Goal: Use online tool/utility: Utilize a website feature to perform a specific function

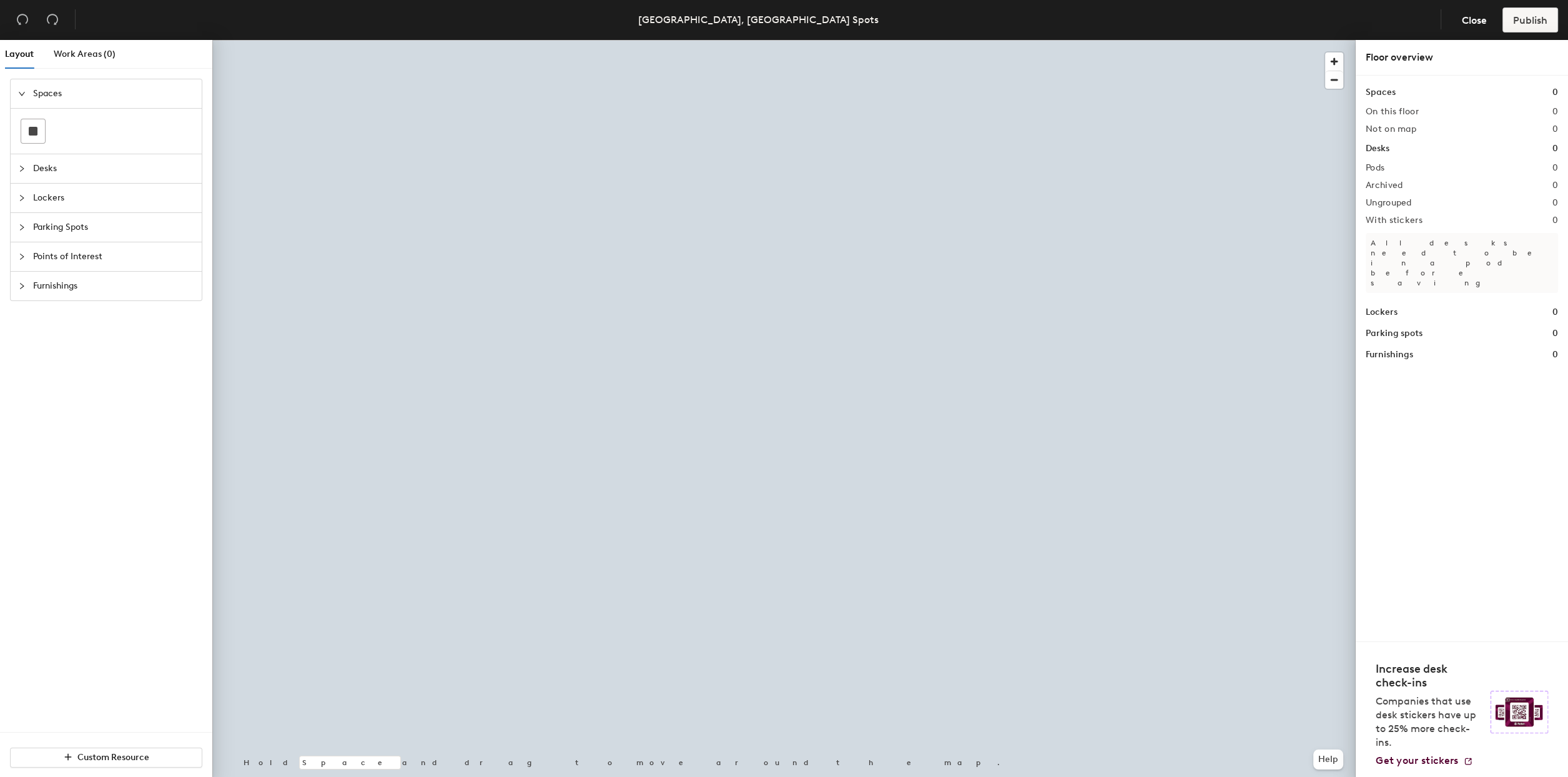
click at [78, 226] on span "Parking Spots" at bounding box center [113, 227] width 161 height 29
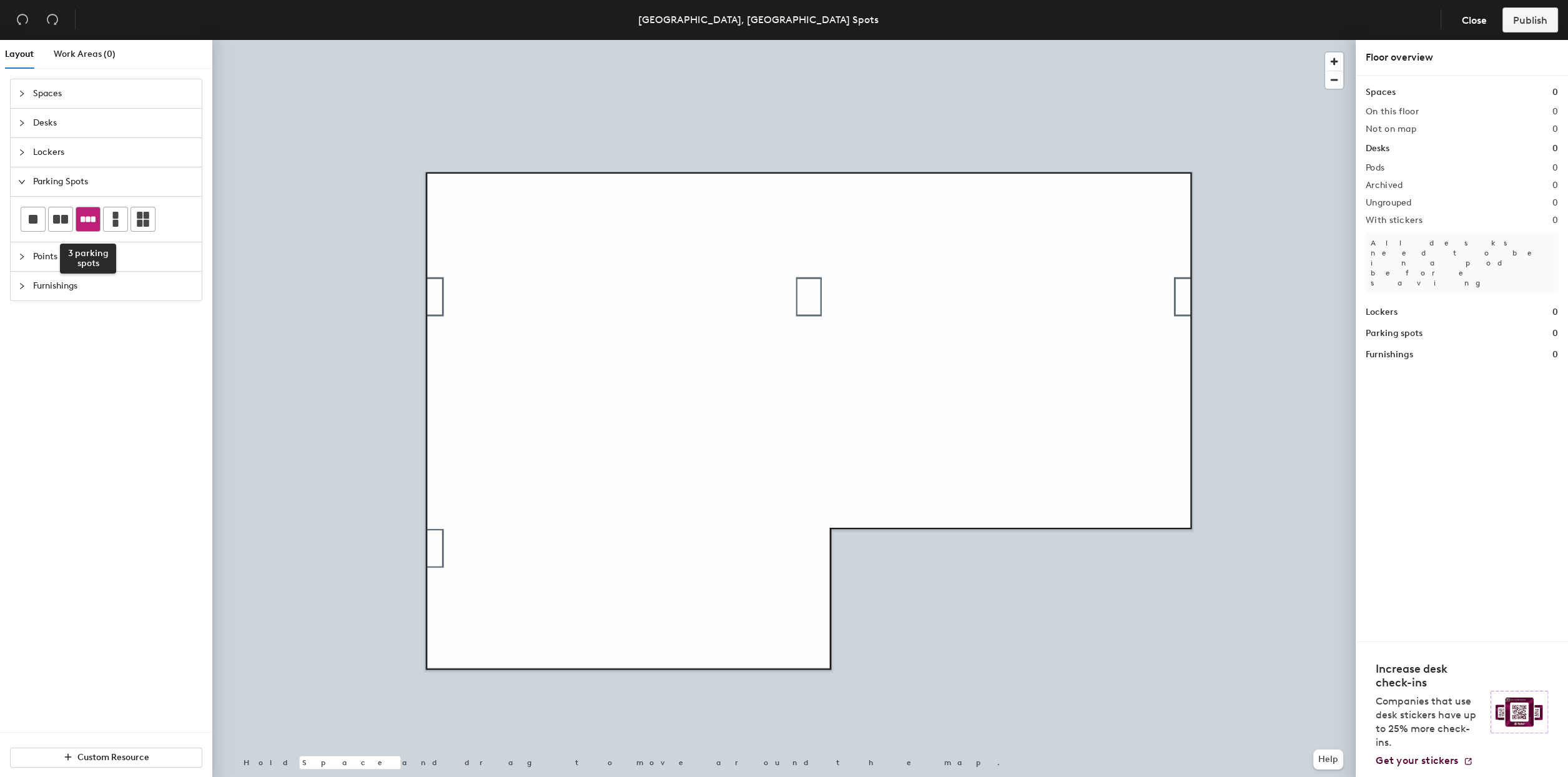
click at [82, 215] on icon at bounding box center [88, 219] width 15 height 15
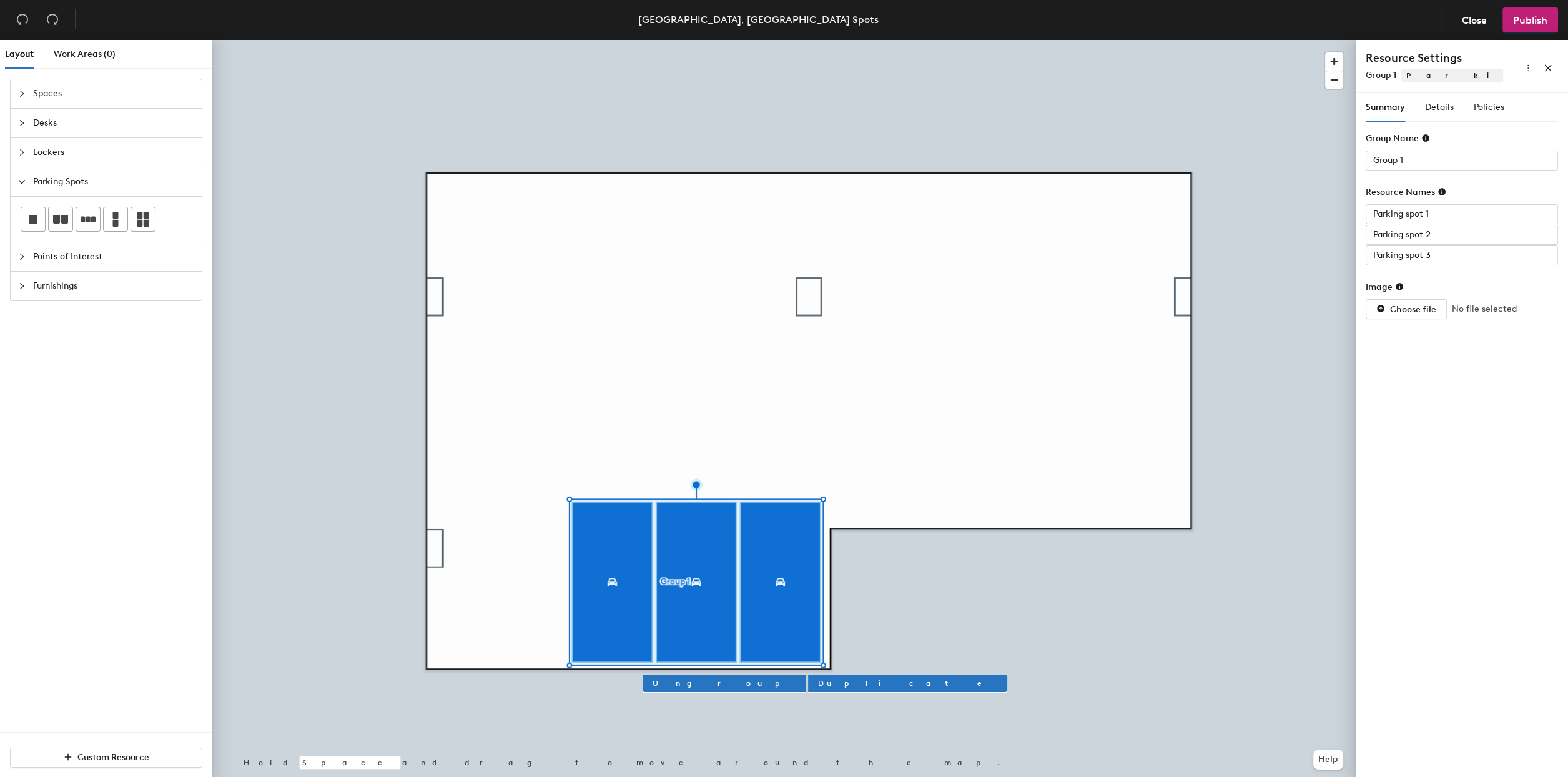
click at [55, 254] on span "Points of Interest" at bounding box center [113, 256] width 161 height 29
click at [35, 210] on span "Points of Interest" at bounding box center [113, 211] width 161 height 29
click at [34, 244] on span "Furnishings" at bounding box center [113, 240] width 161 height 29
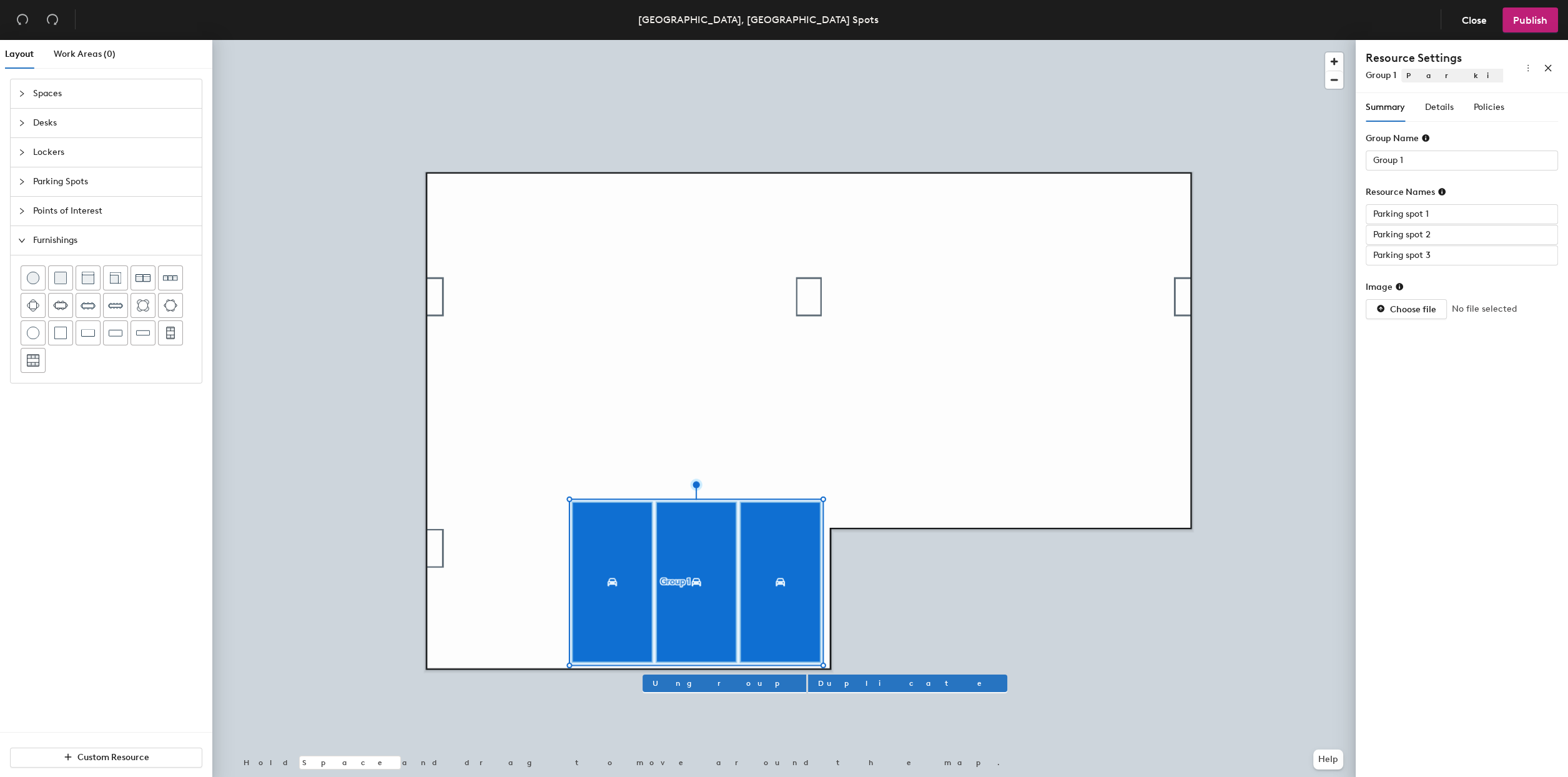
click at [34, 244] on span "Furnishings" at bounding box center [113, 240] width 161 height 29
click at [37, 148] on span "Lockers" at bounding box center [113, 152] width 161 height 29
click at [38, 187] on span "Parking Spots" at bounding box center [113, 181] width 161 height 29
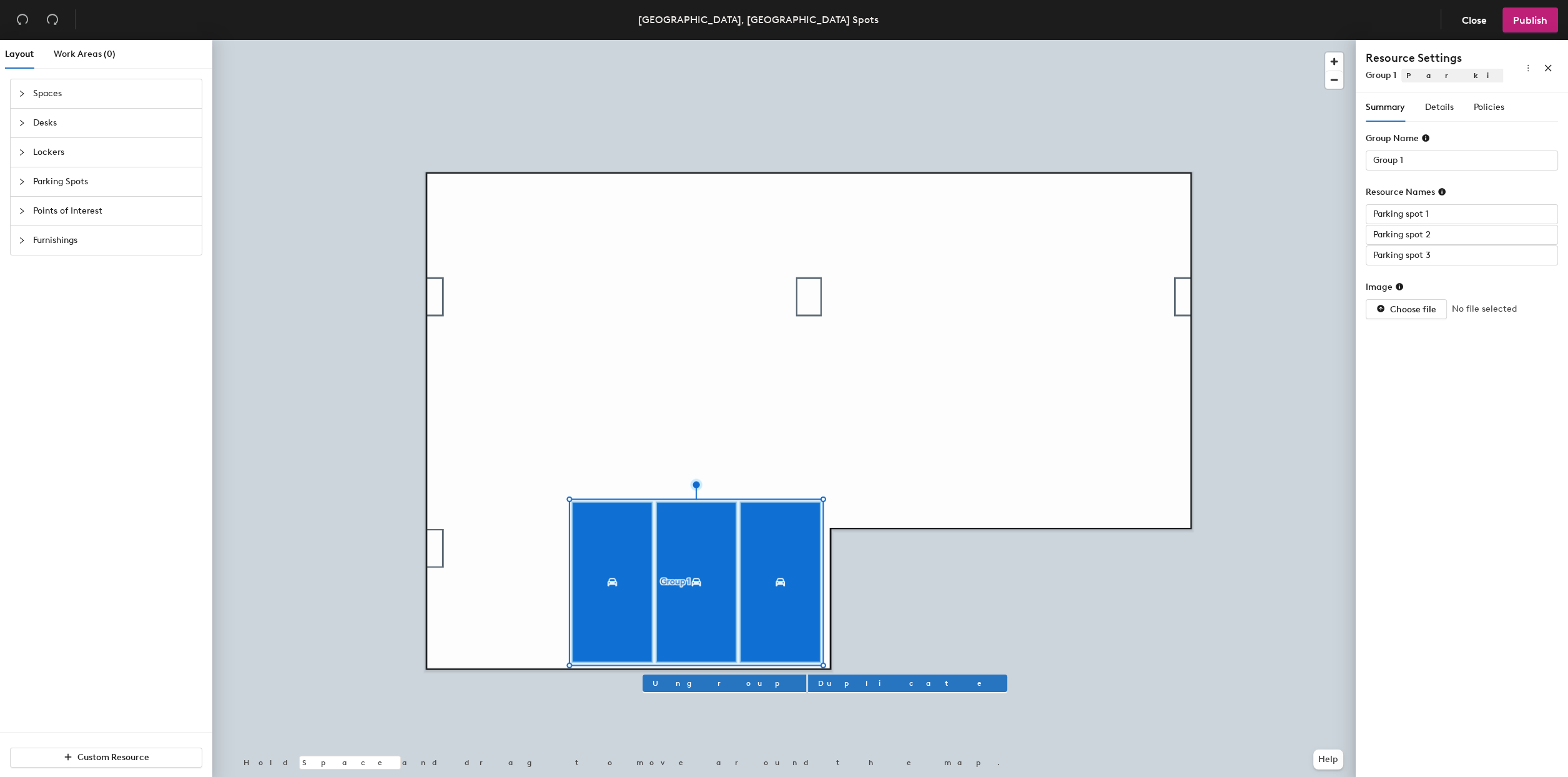
click at [42, 209] on span "Points of Interest" at bounding box center [113, 211] width 161 height 29
click at [114, 303] on circle at bounding box center [116, 304] width 5 height 5
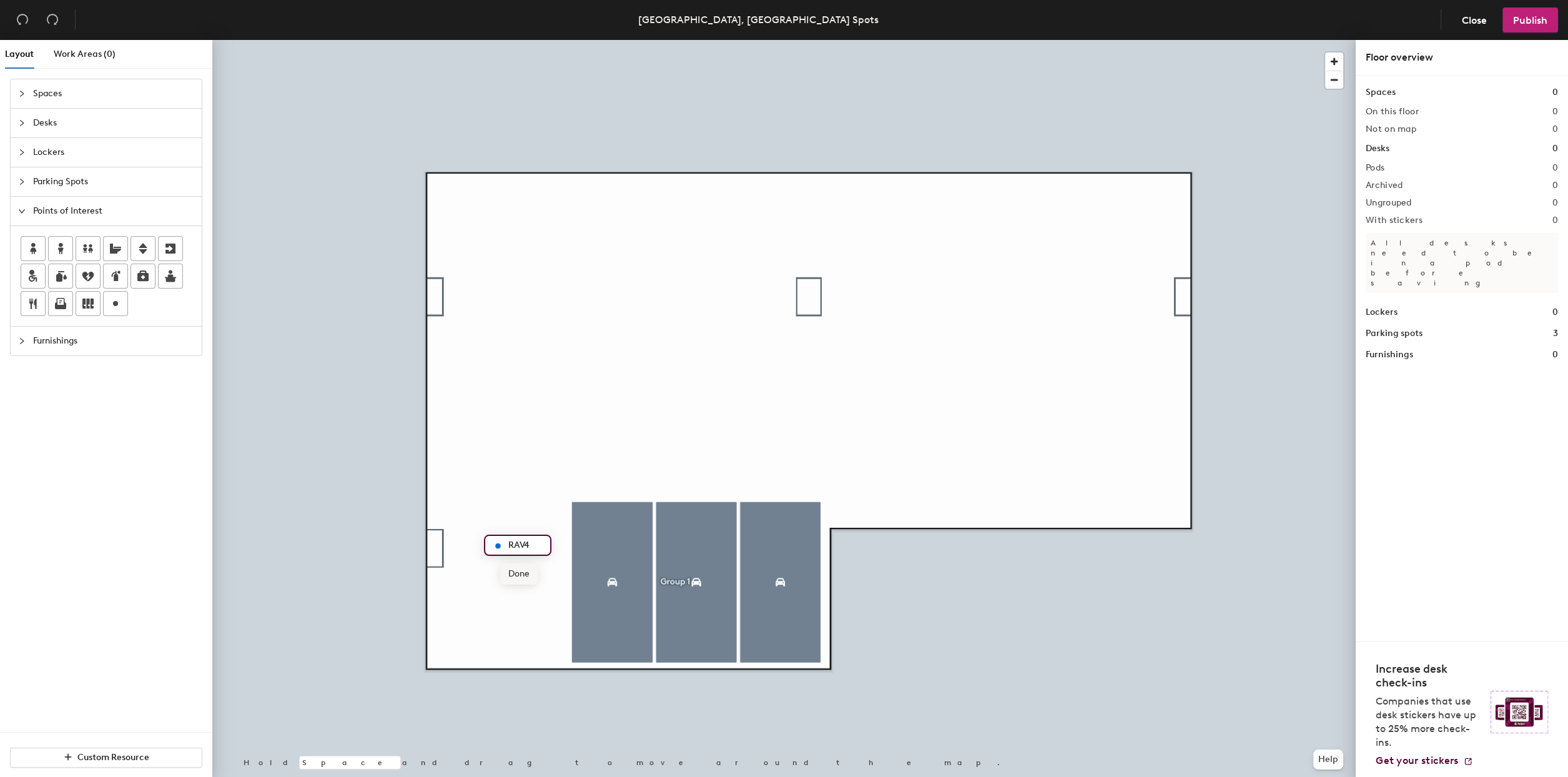
type input "RAV4"
click at [520, 572] on span "Done" at bounding box center [519, 574] width 37 height 21
click at [70, 105] on span "Spaces" at bounding box center [113, 93] width 161 height 29
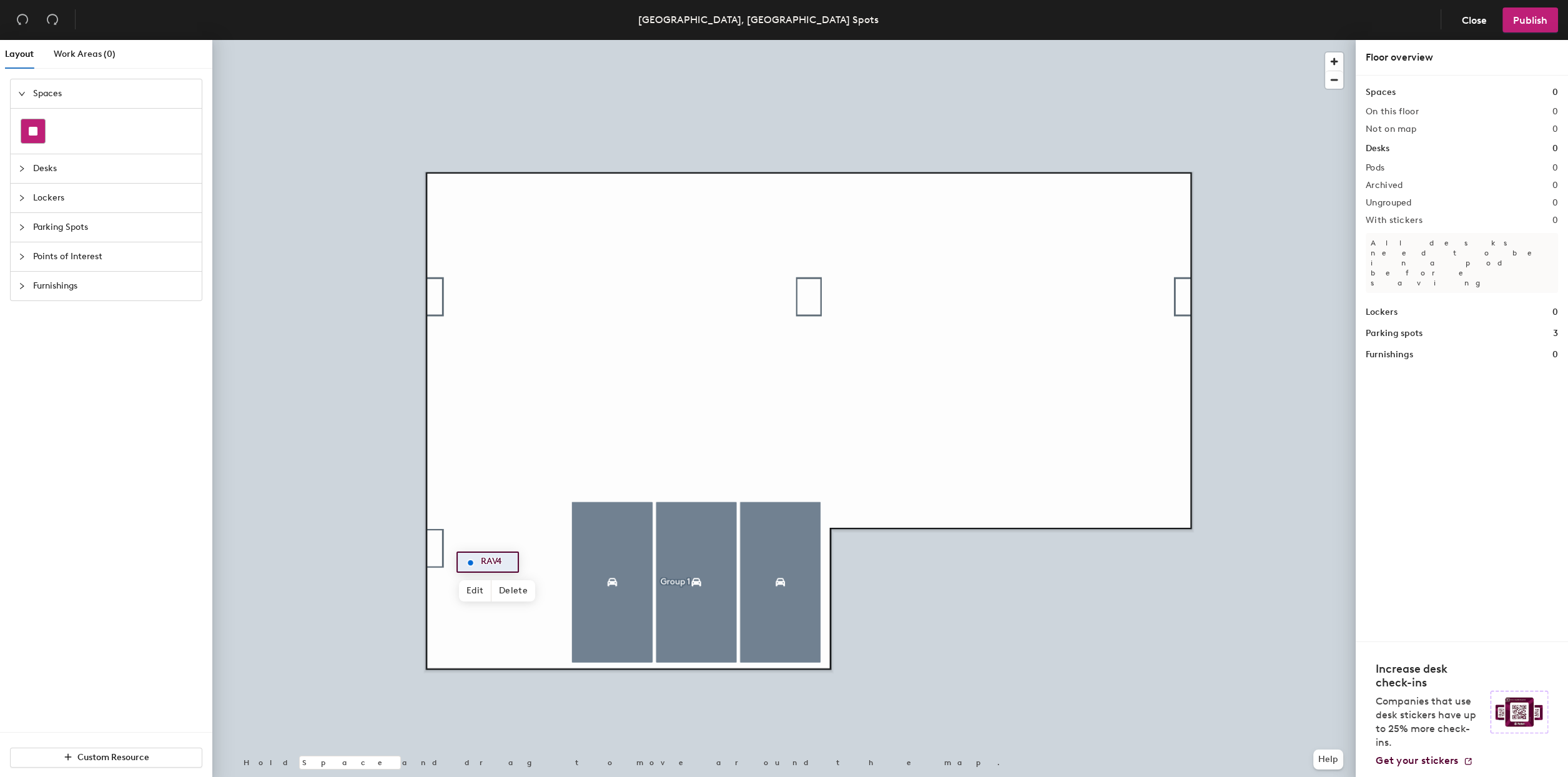
click at [37, 123] on div at bounding box center [33, 131] width 24 height 24
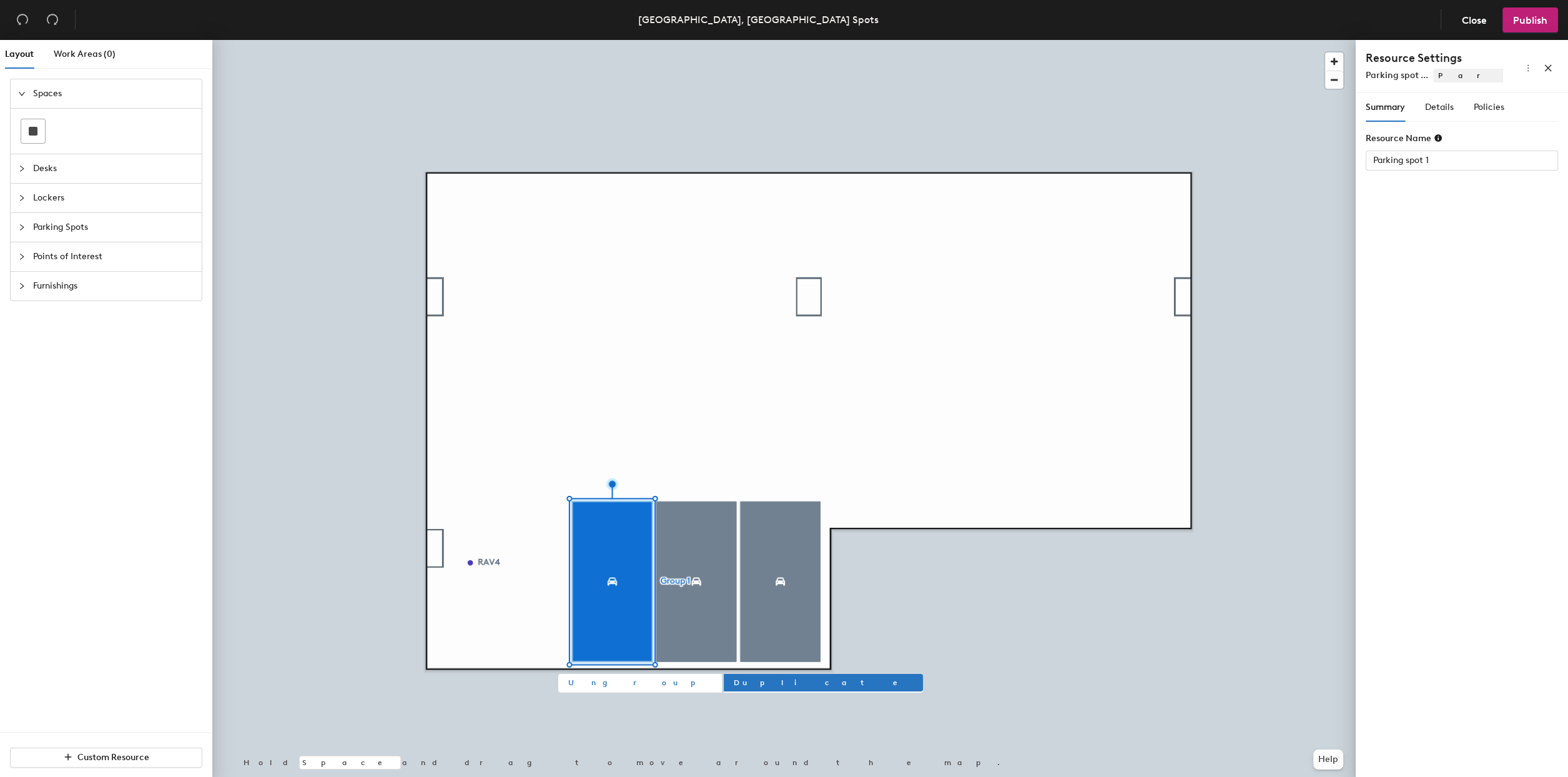
click at [592, 688] on span "Ungroup" at bounding box center [639, 683] width 143 height 11
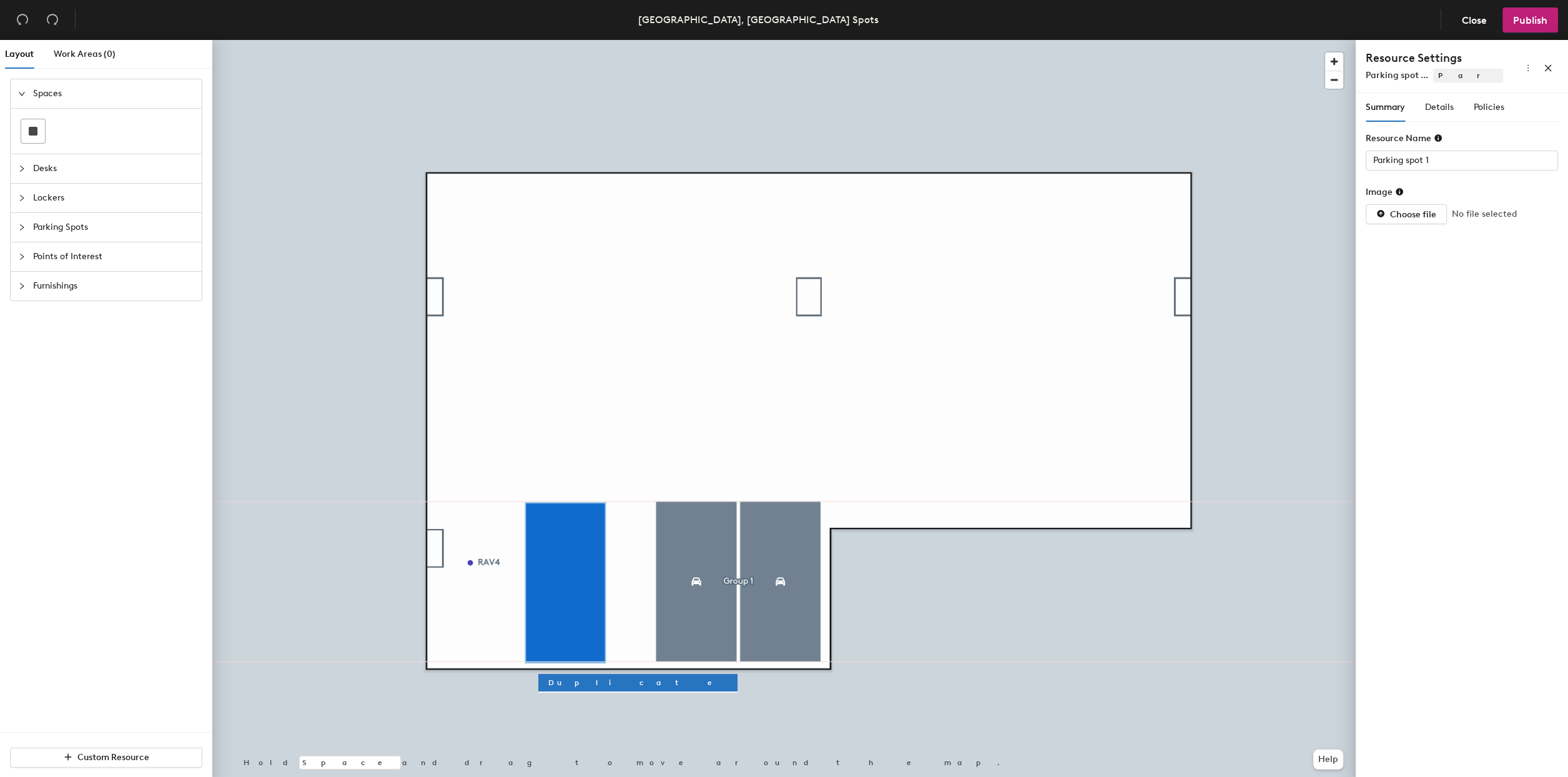
type input "Group 1"
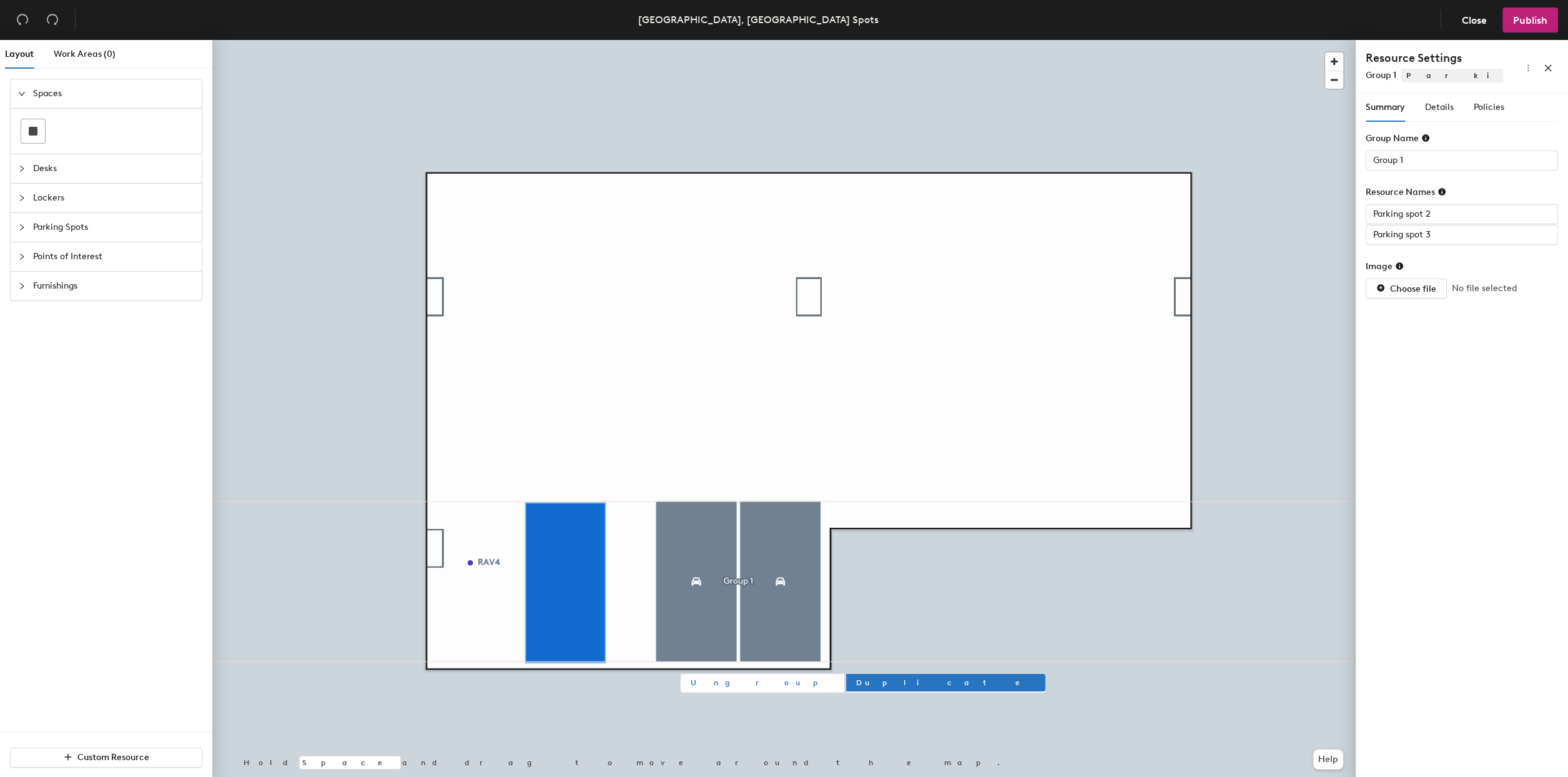
click at [696, 683] on span "Ungroup" at bounding box center [762, 683] width 143 height 11
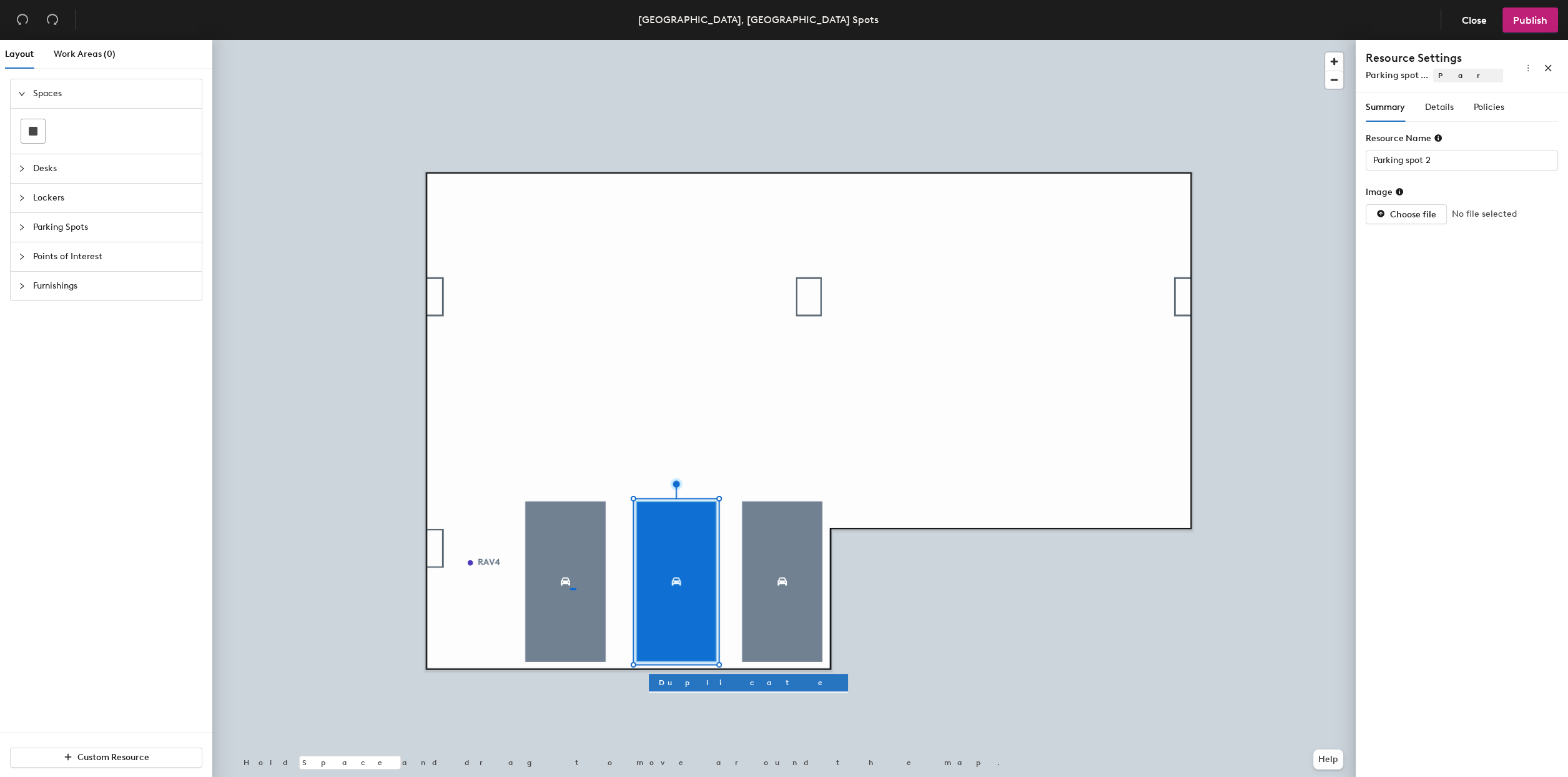
type input "Parking spot 1"
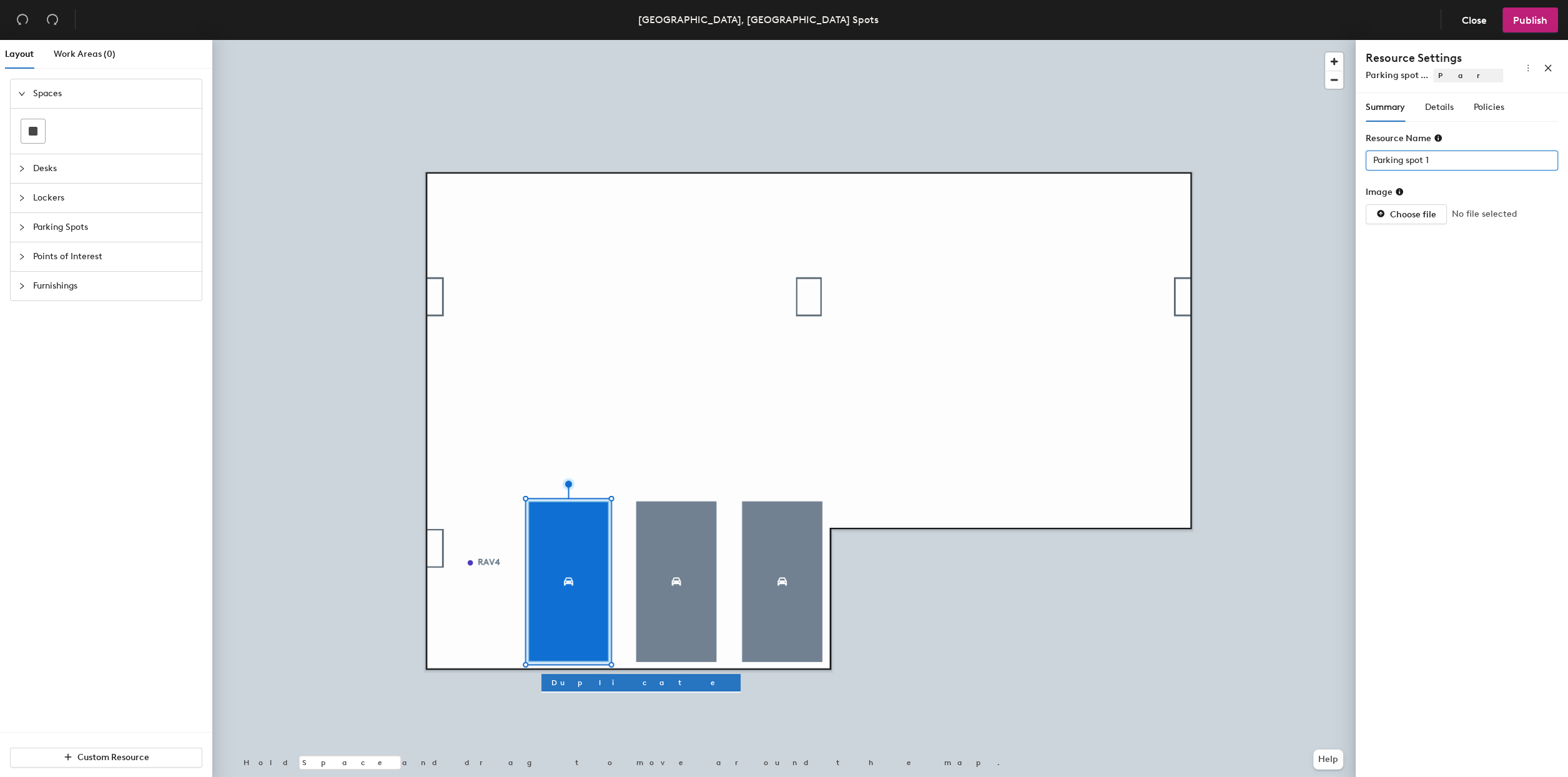
click at [1434, 160] on input "Parking spot 1" at bounding box center [1462, 160] width 193 height 20
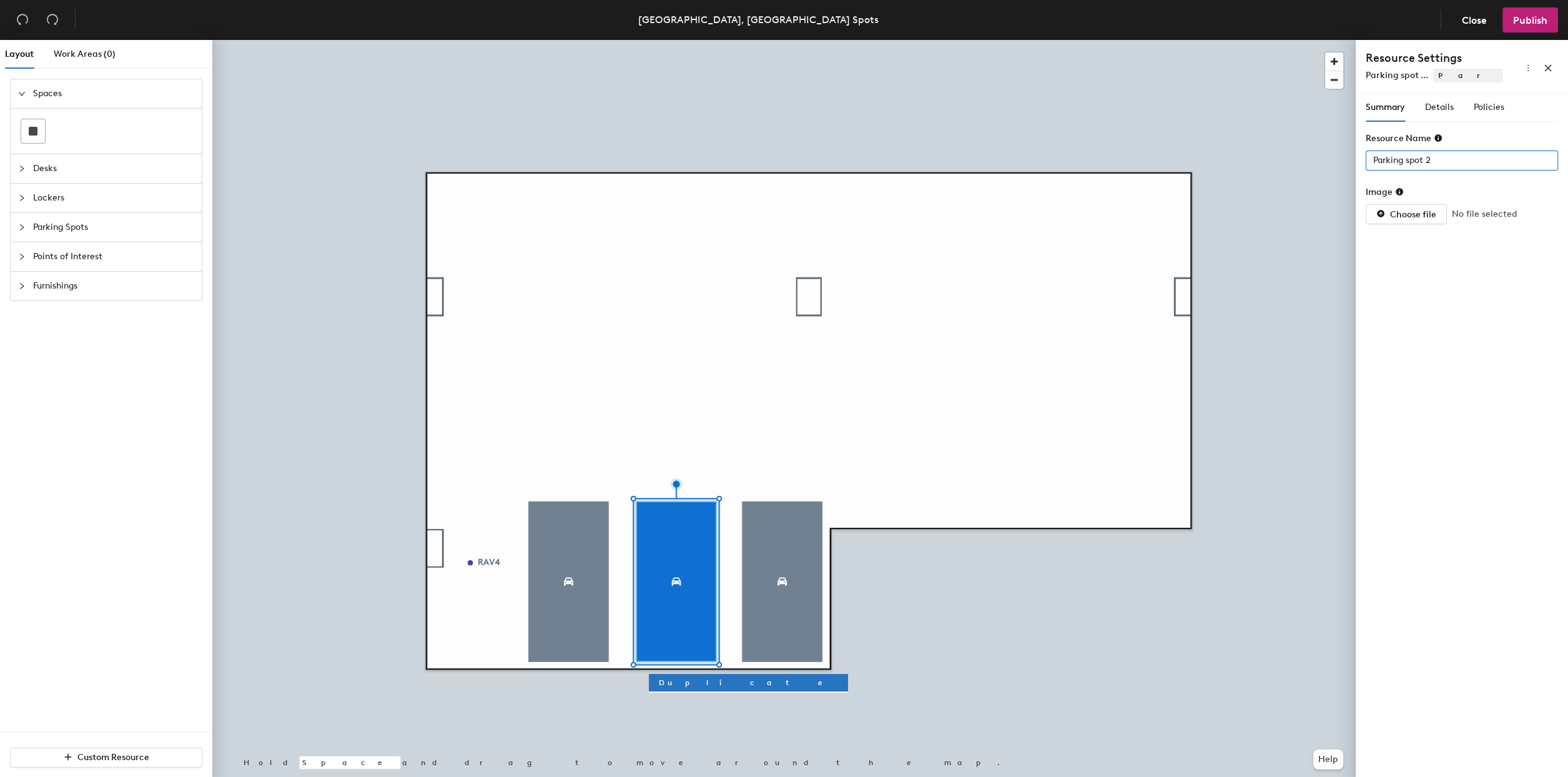
click at [1433, 160] on input "Parking spot 2" at bounding box center [1462, 160] width 193 height 20
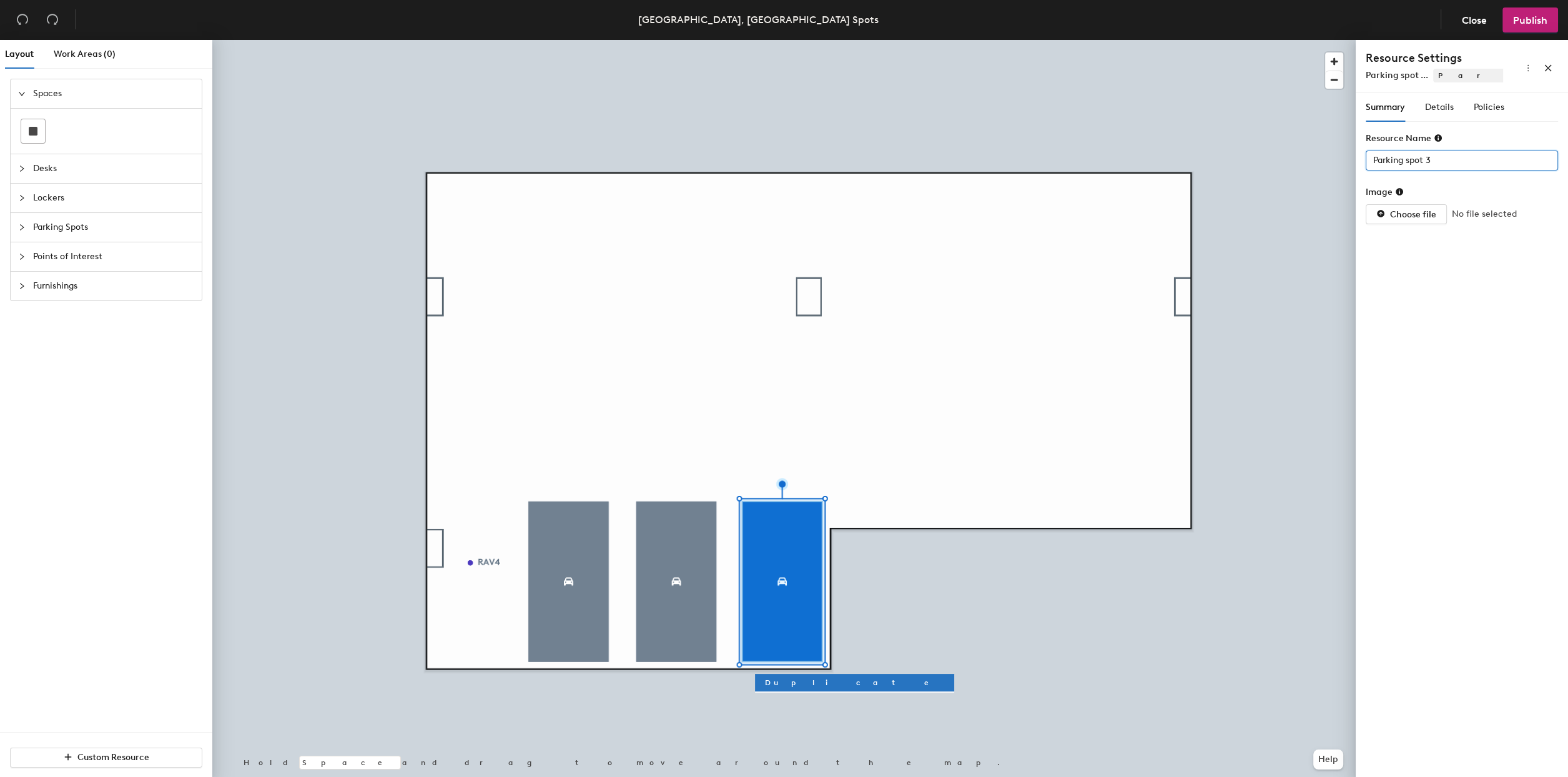
click at [1469, 157] on input "Parking spot 3" at bounding box center [1462, 160] width 193 height 20
type input "74"
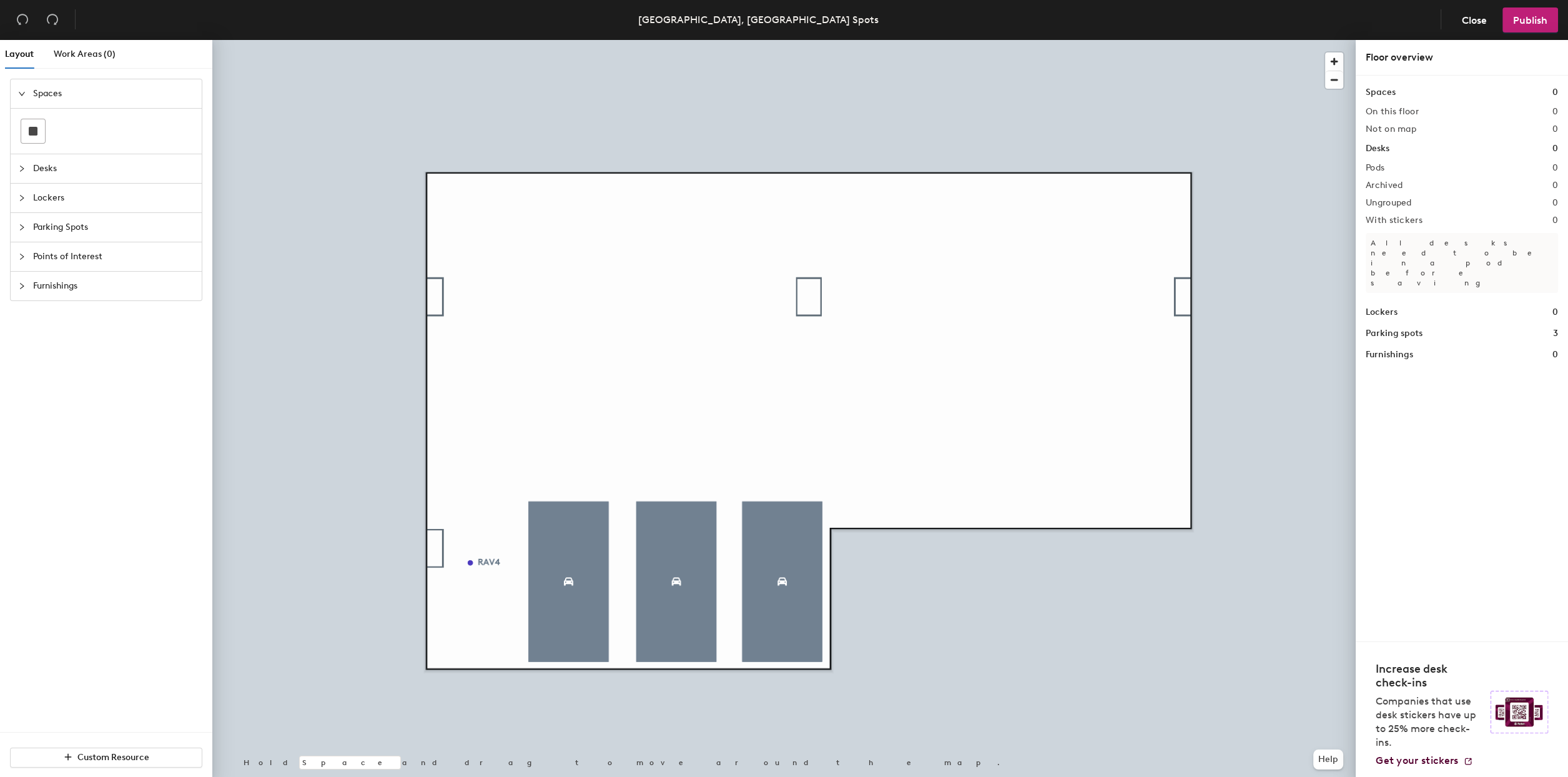
click at [125, 231] on span "Parking Spots" at bounding box center [113, 227] width 161 height 29
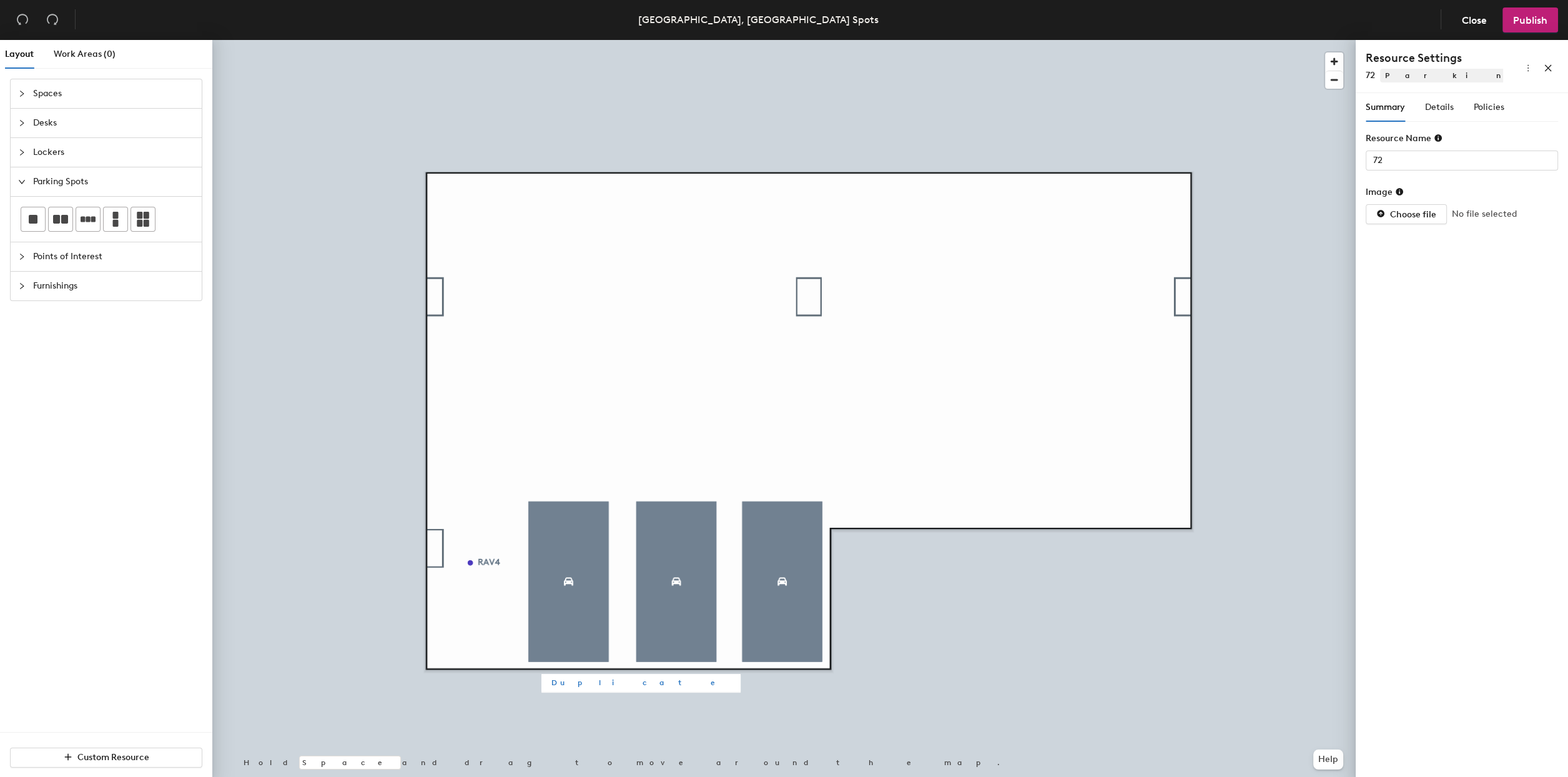
click at [565, 680] on span "Duplicate" at bounding box center [641, 683] width 179 height 11
type input "Parking spot 4"
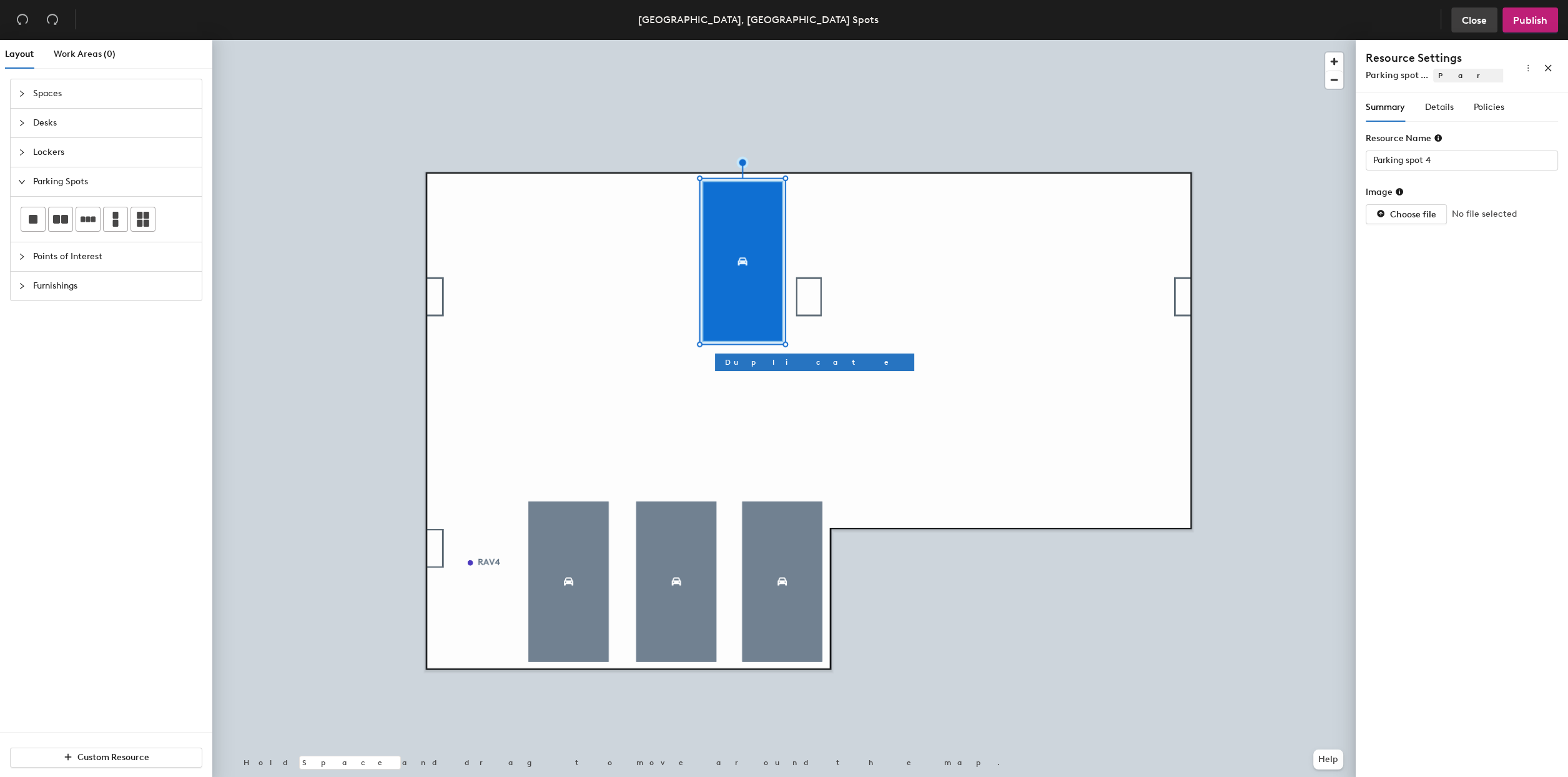
click at [1457, 11] on button "Close" at bounding box center [1474, 20] width 47 height 25
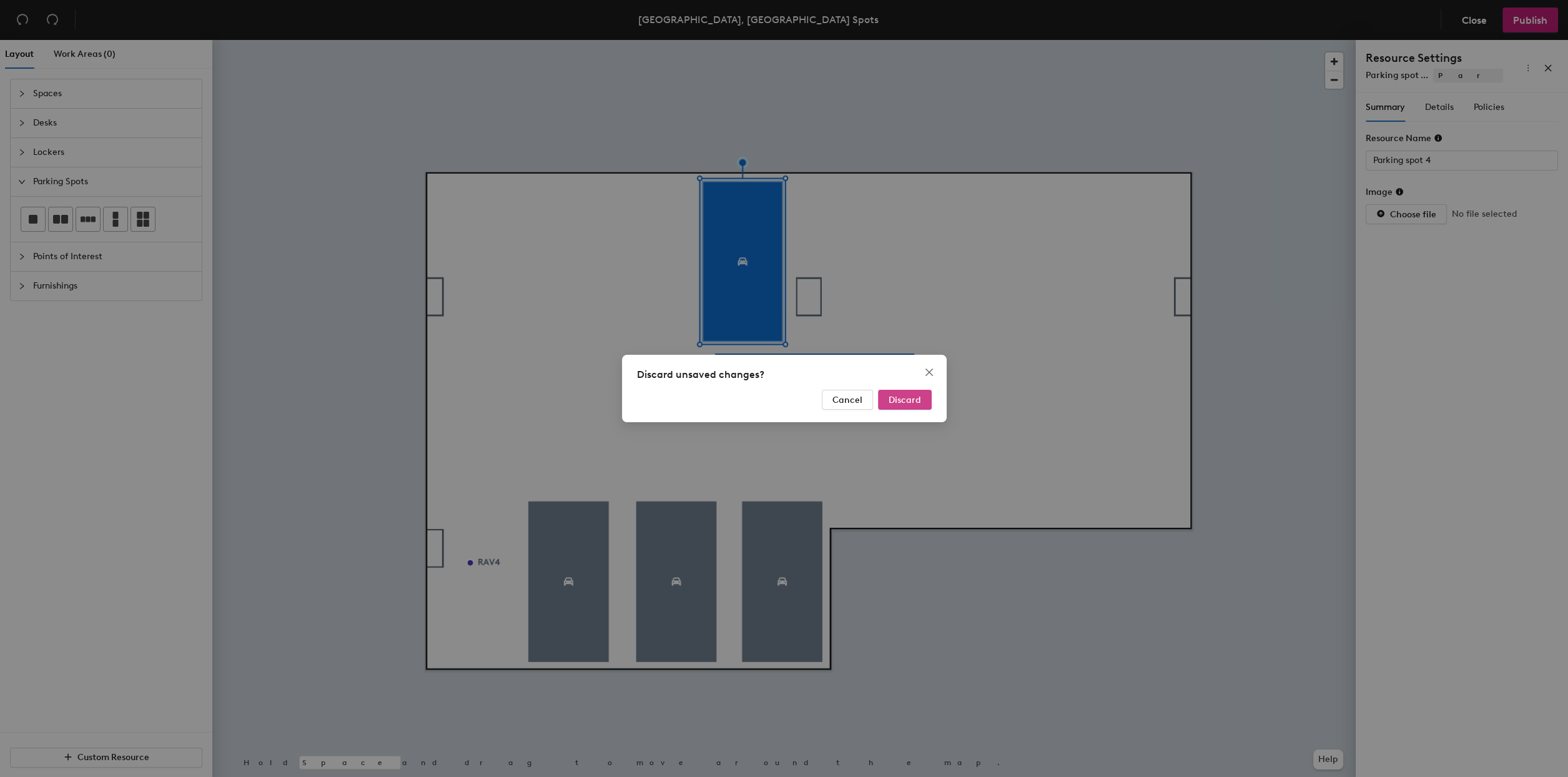
click at [903, 397] on span "Discard" at bounding box center [904, 400] width 33 height 11
